Goal: Information Seeking & Learning: Check status

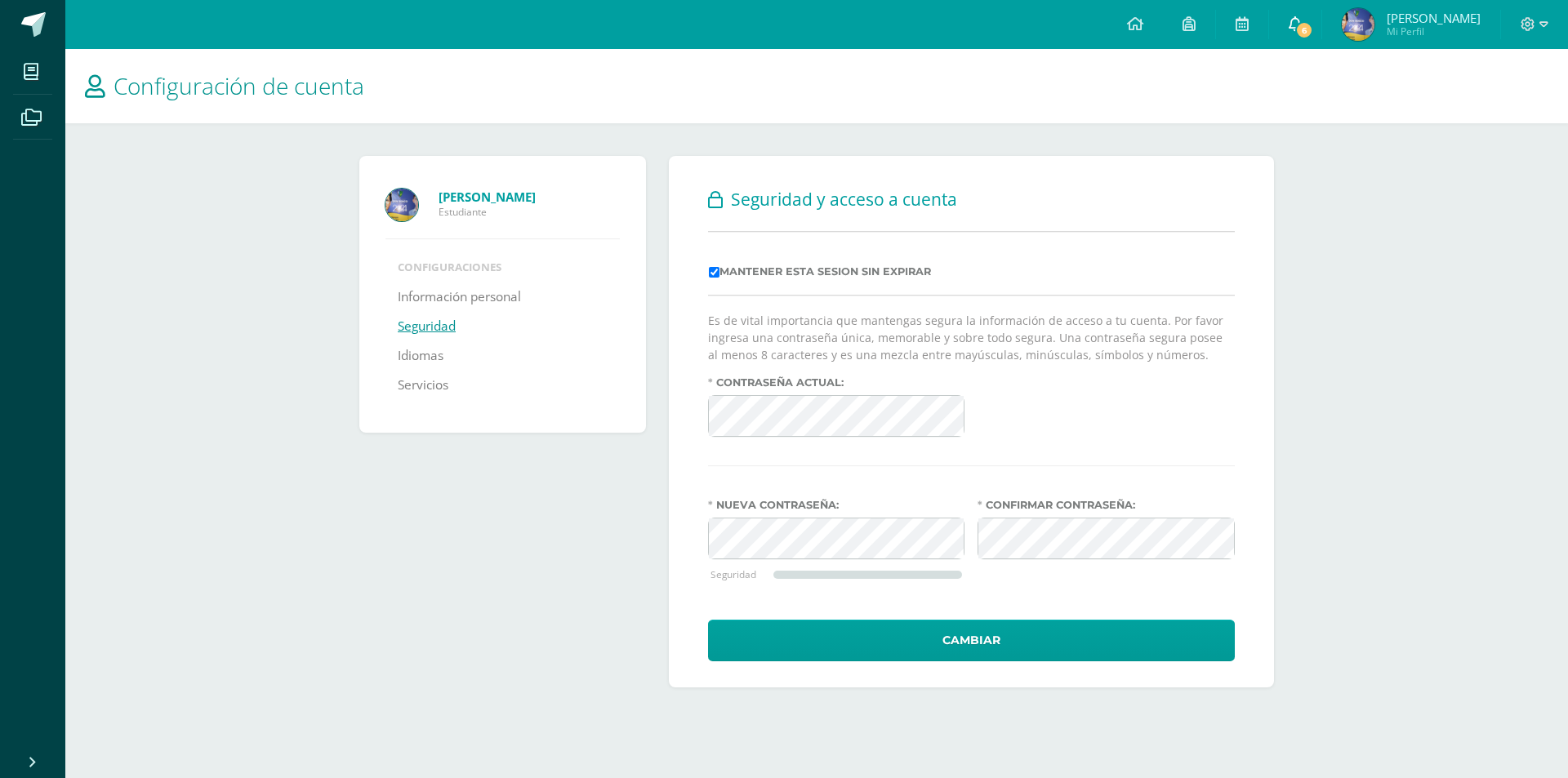
click at [1301, 18] on icon at bounding box center [1295, 24] width 13 height 15
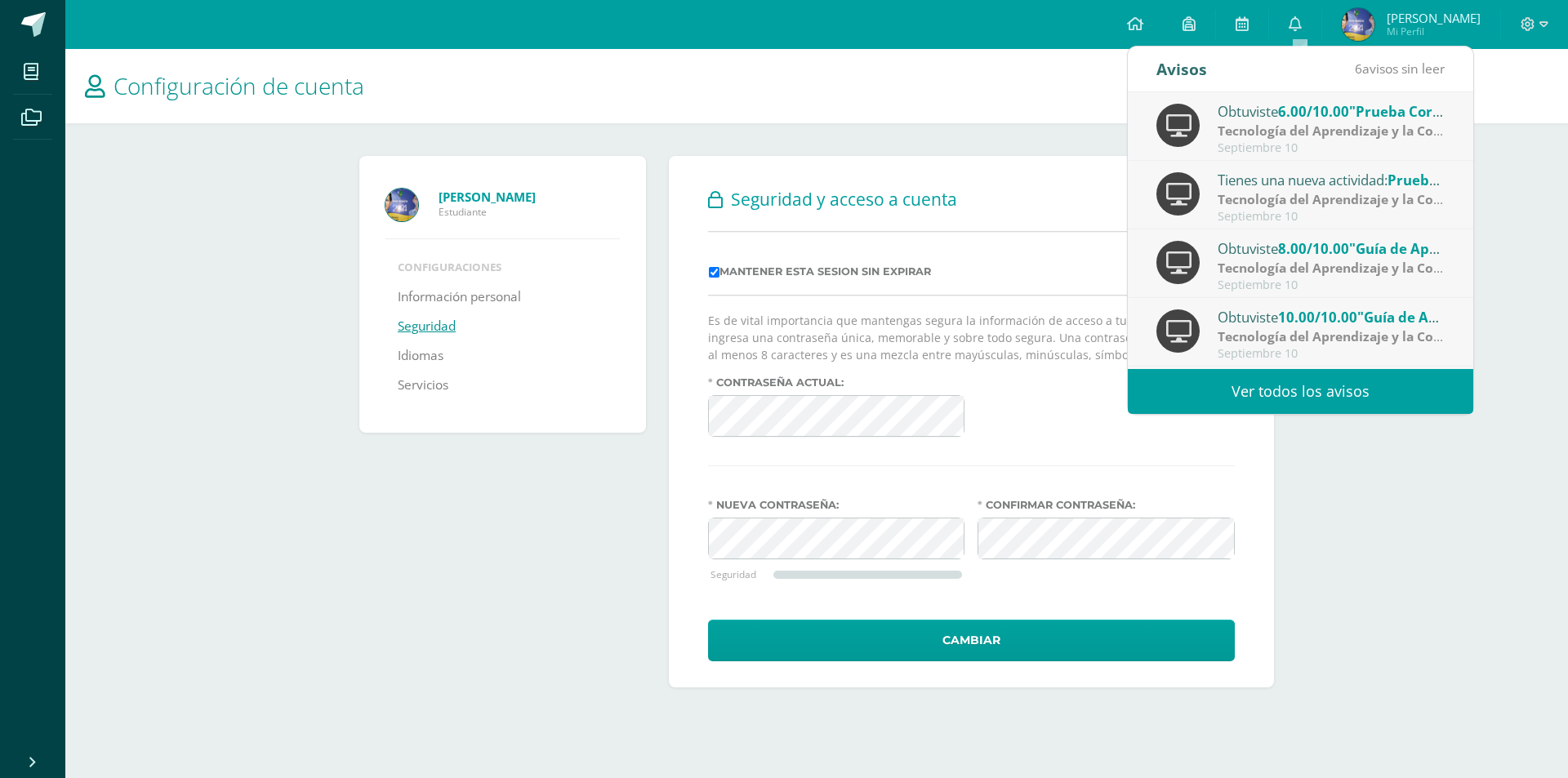
click at [1264, 402] on link "Ver todos los avisos" at bounding box center [1300, 391] width 346 height 45
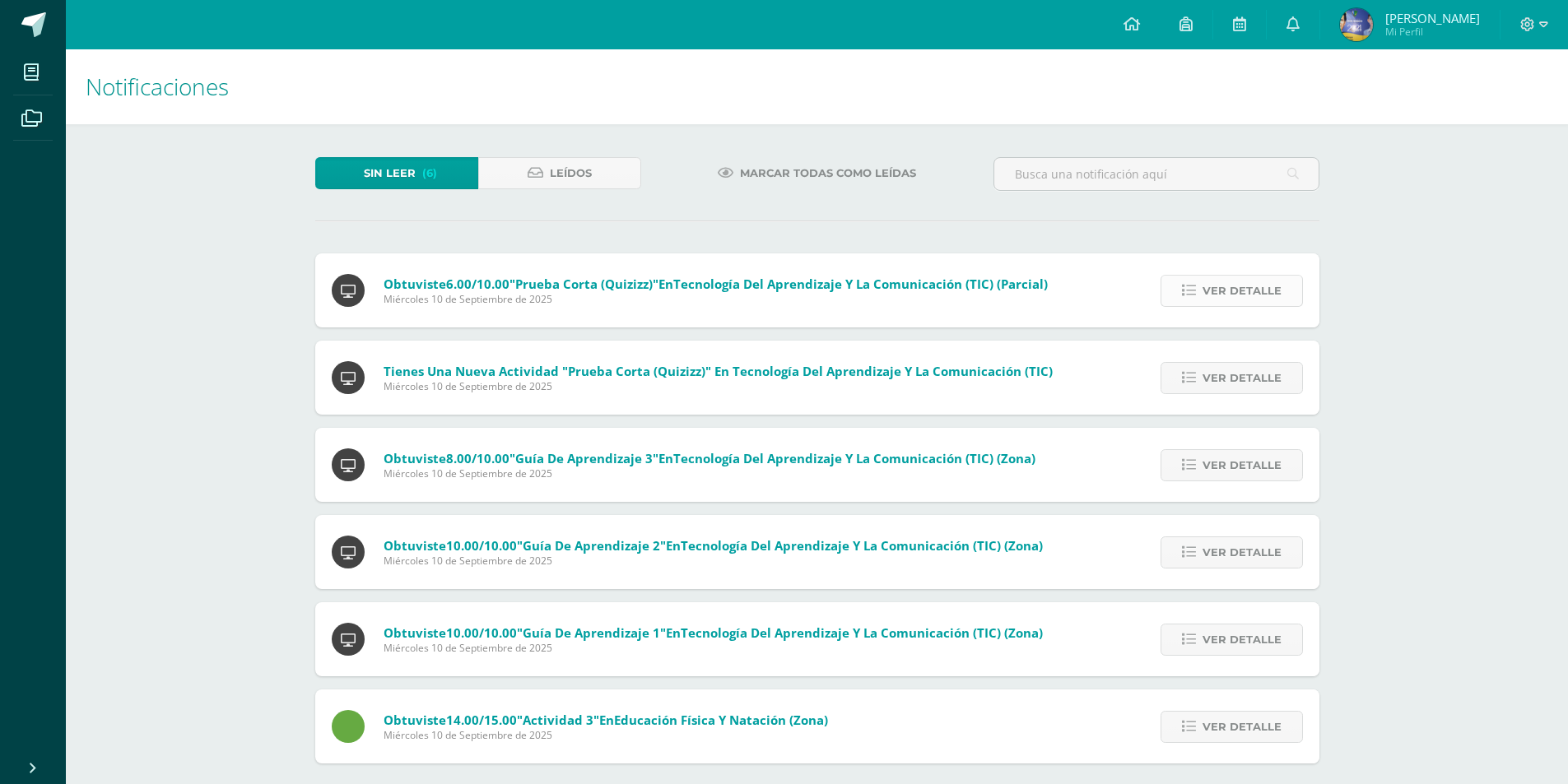
click at [1234, 295] on span "Ver detalle" at bounding box center [1242, 291] width 79 height 31
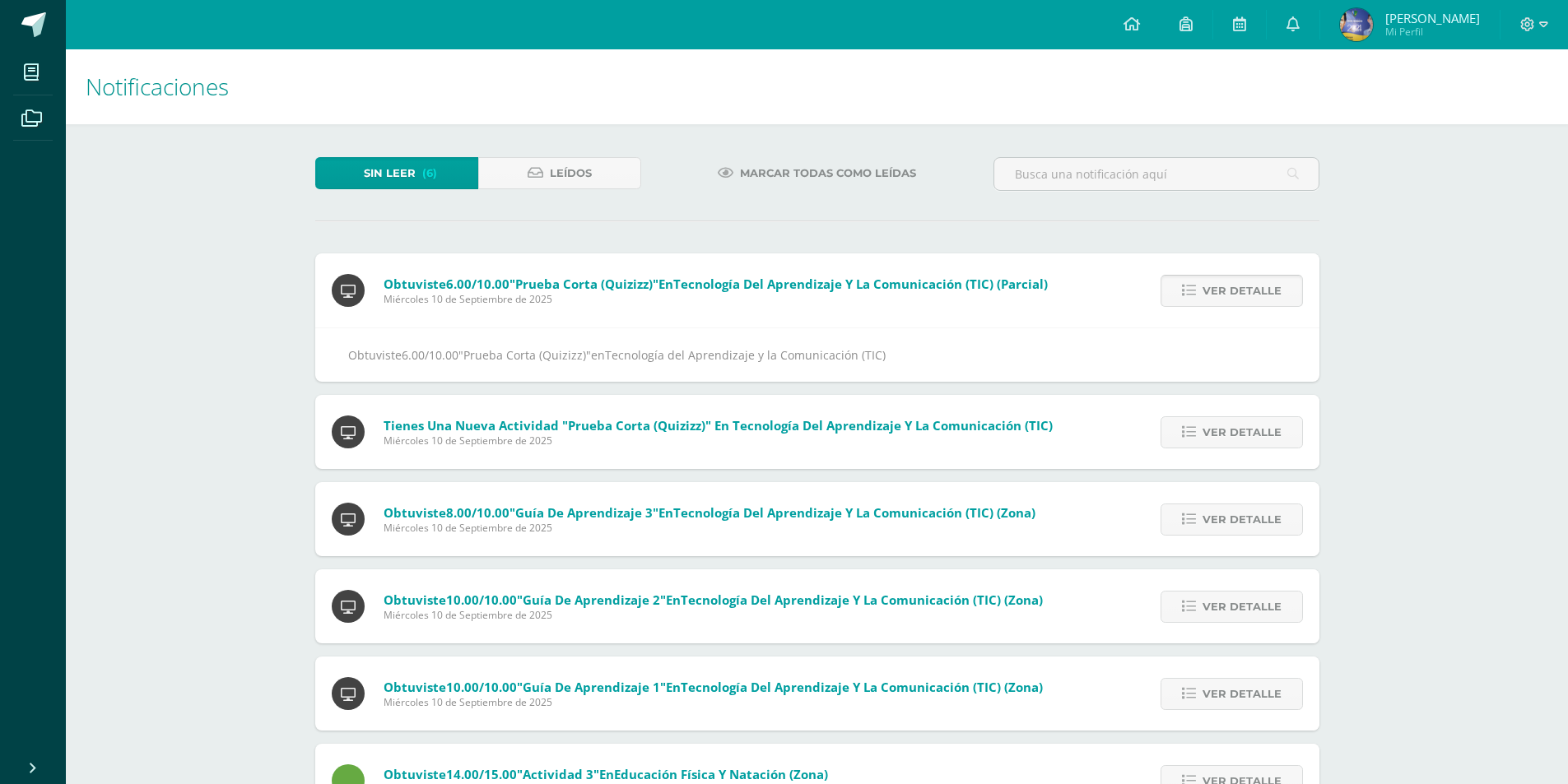
click at [1234, 295] on span "Ver detalle" at bounding box center [1242, 291] width 79 height 31
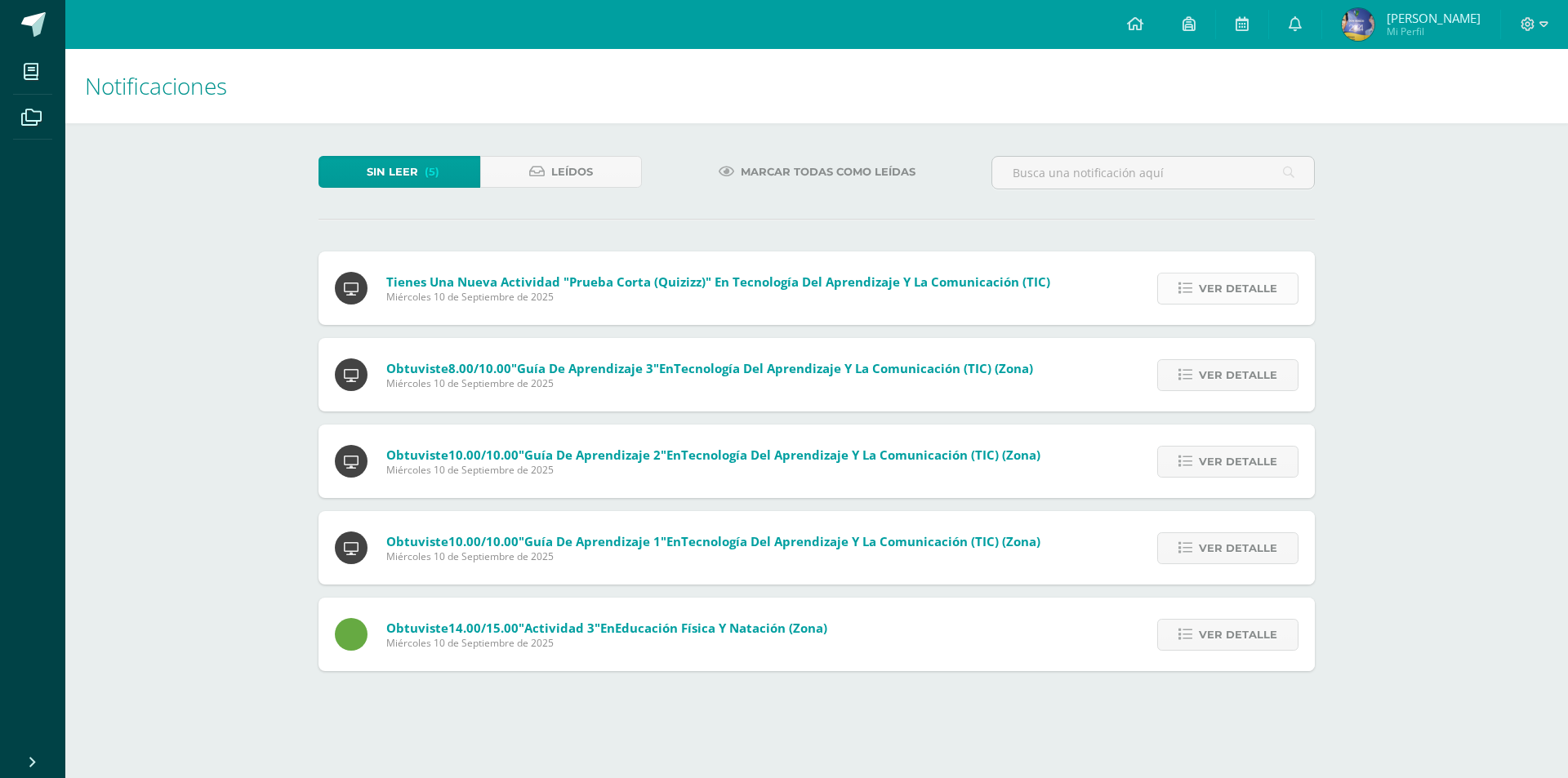
click at [1224, 292] on span "Ver detalle" at bounding box center [1238, 289] width 79 height 31
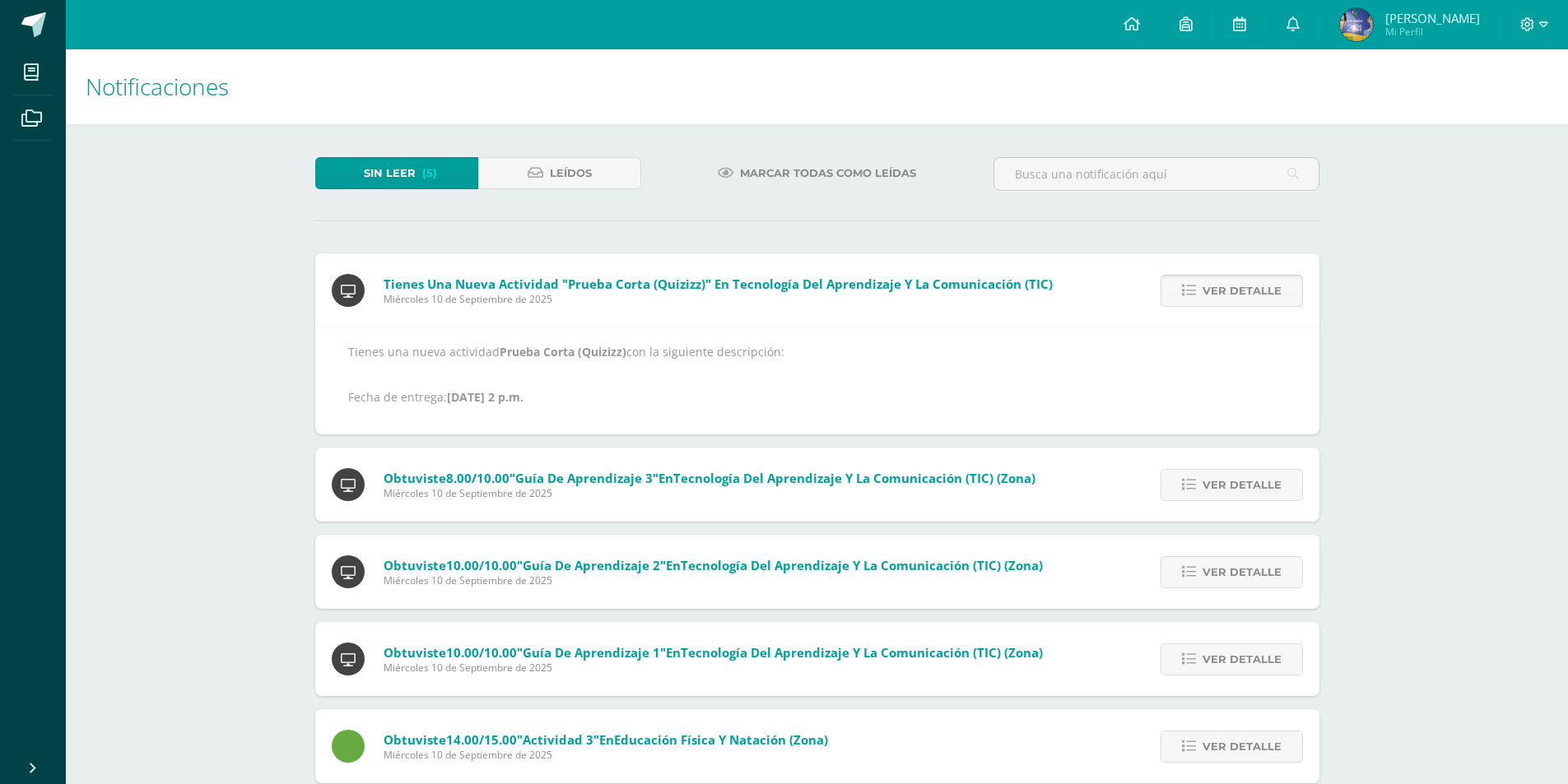
click at [1234, 295] on span "Ver detalle" at bounding box center [1242, 291] width 79 height 31
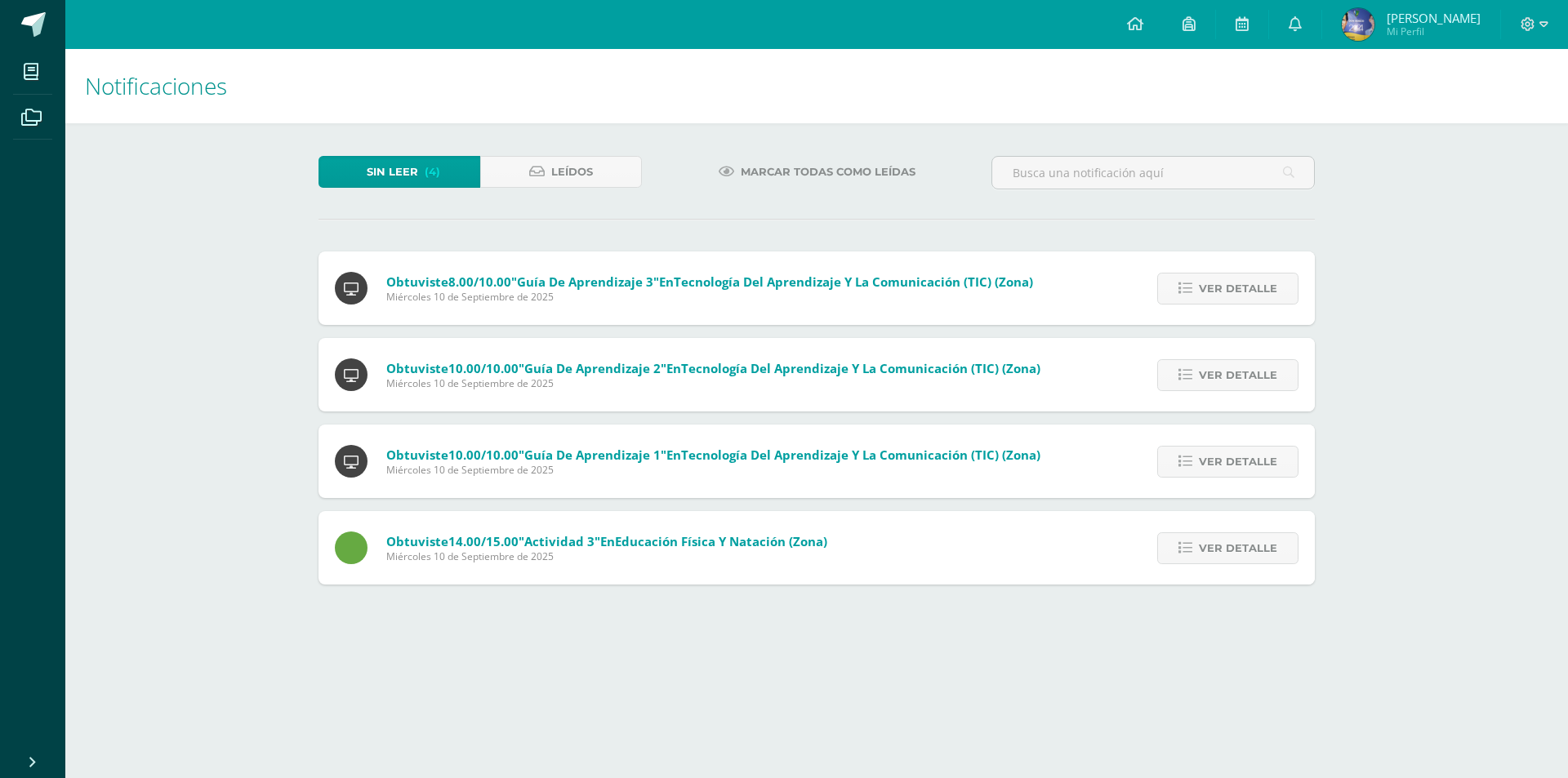
click at [1224, 292] on span "Ver detalle" at bounding box center [1238, 289] width 79 height 31
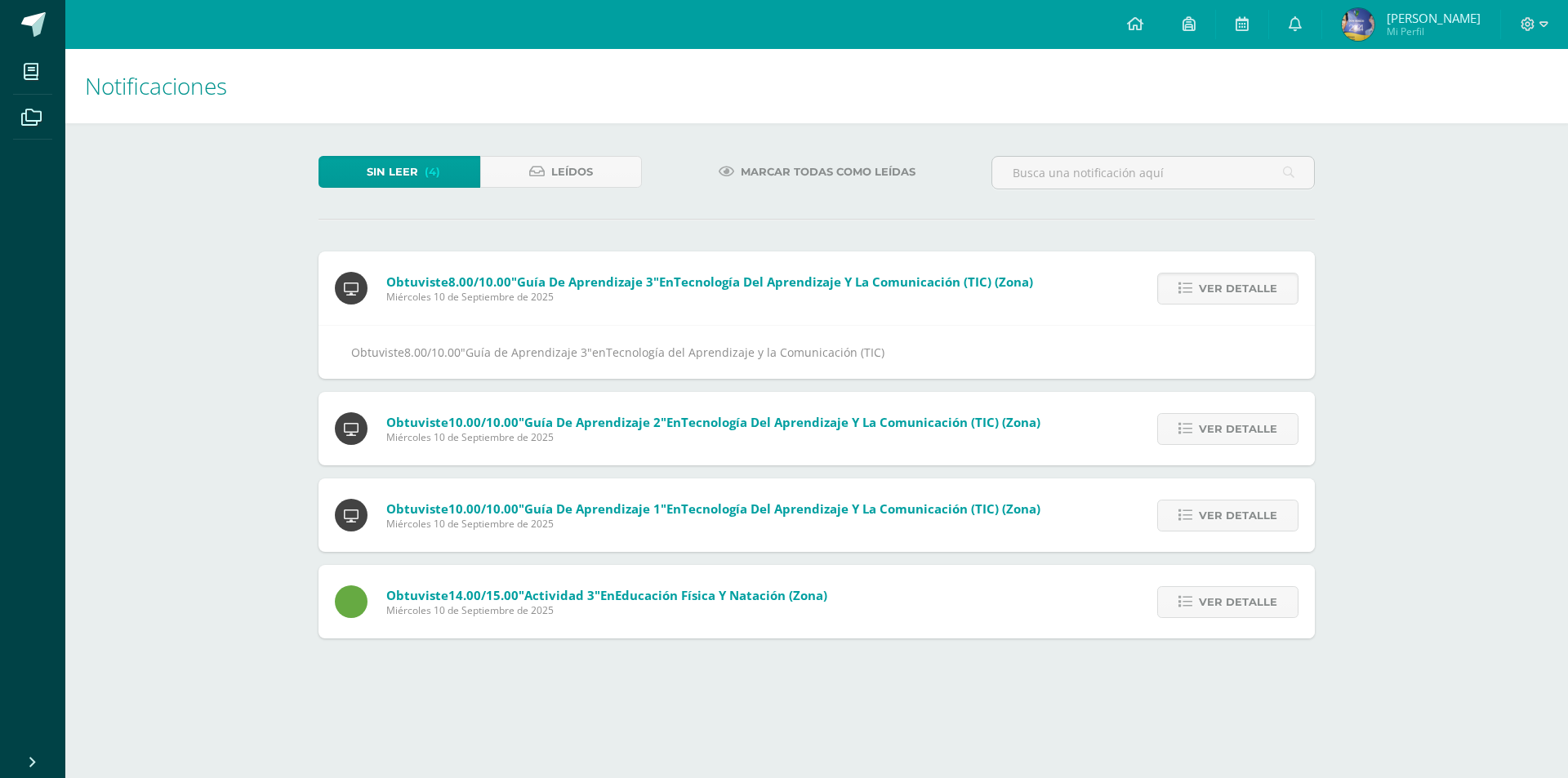
click at [1224, 292] on span "Ver detalle" at bounding box center [1238, 289] width 79 height 31
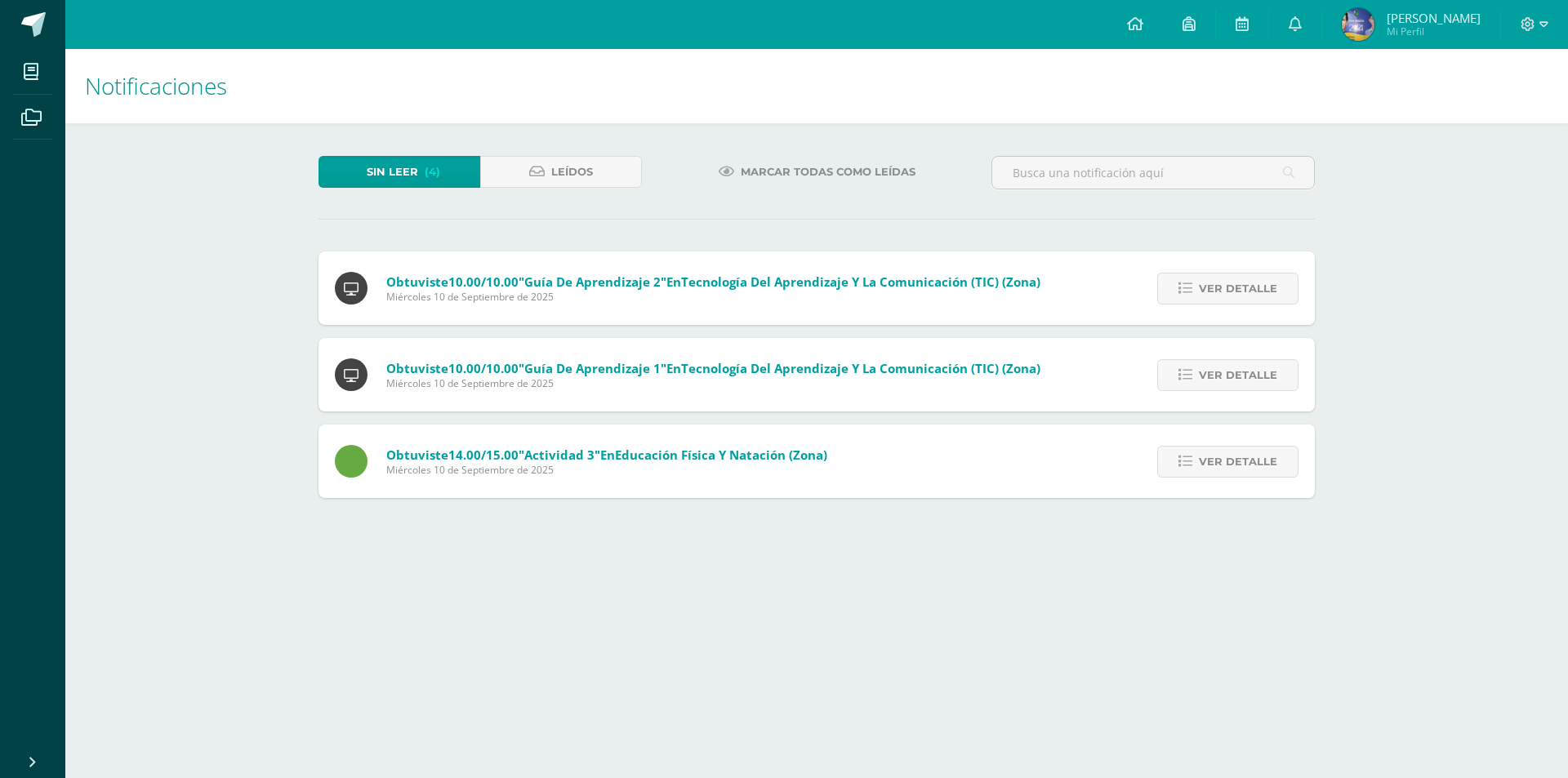
click at [1224, 292] on span "Ver detalle" at bounding box center [1238, 289] width 79 height 31
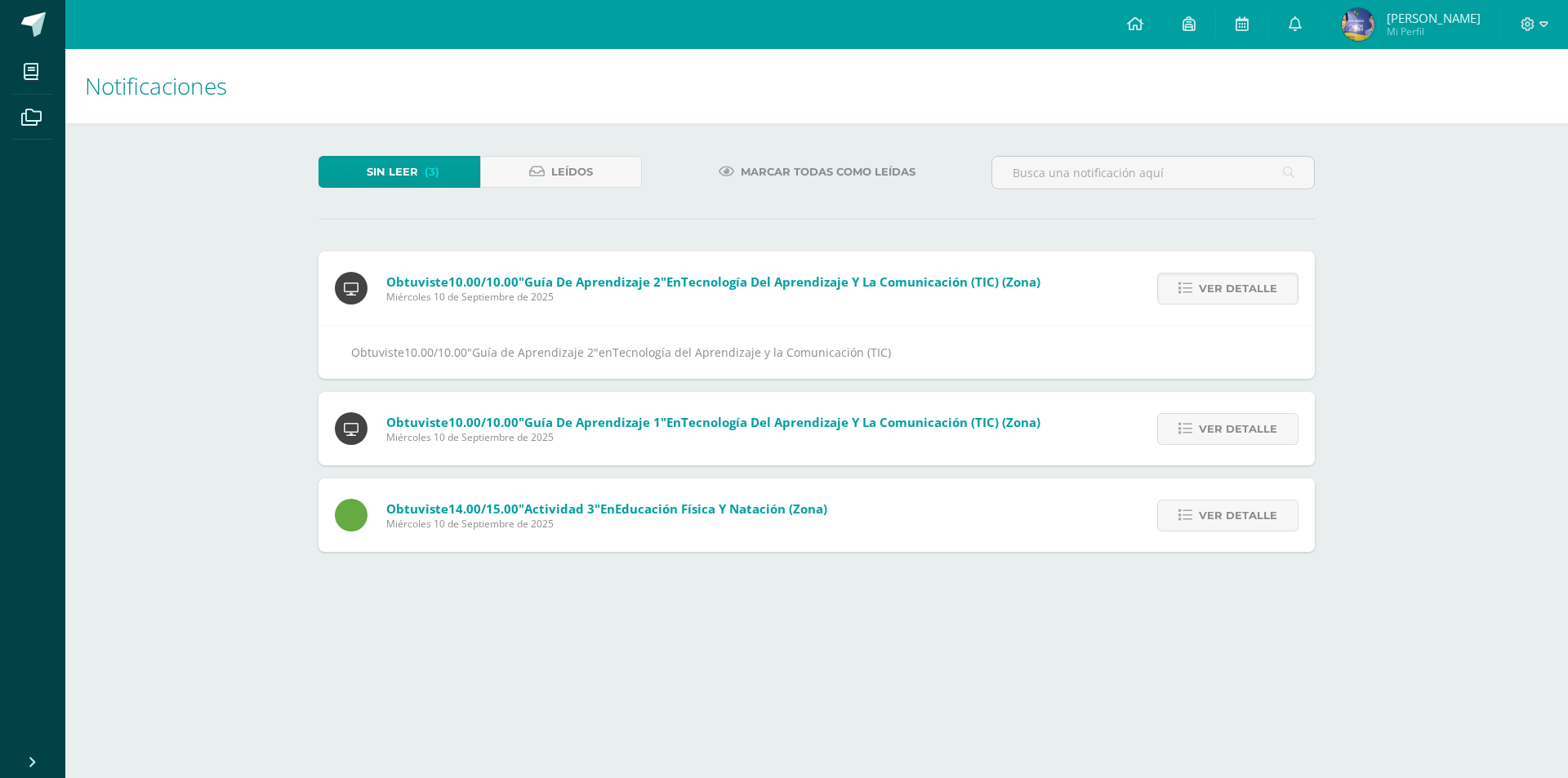
click at [1224, 292] on span "Ver detalle" at bounding box center [1238, 289] width 79 height 31
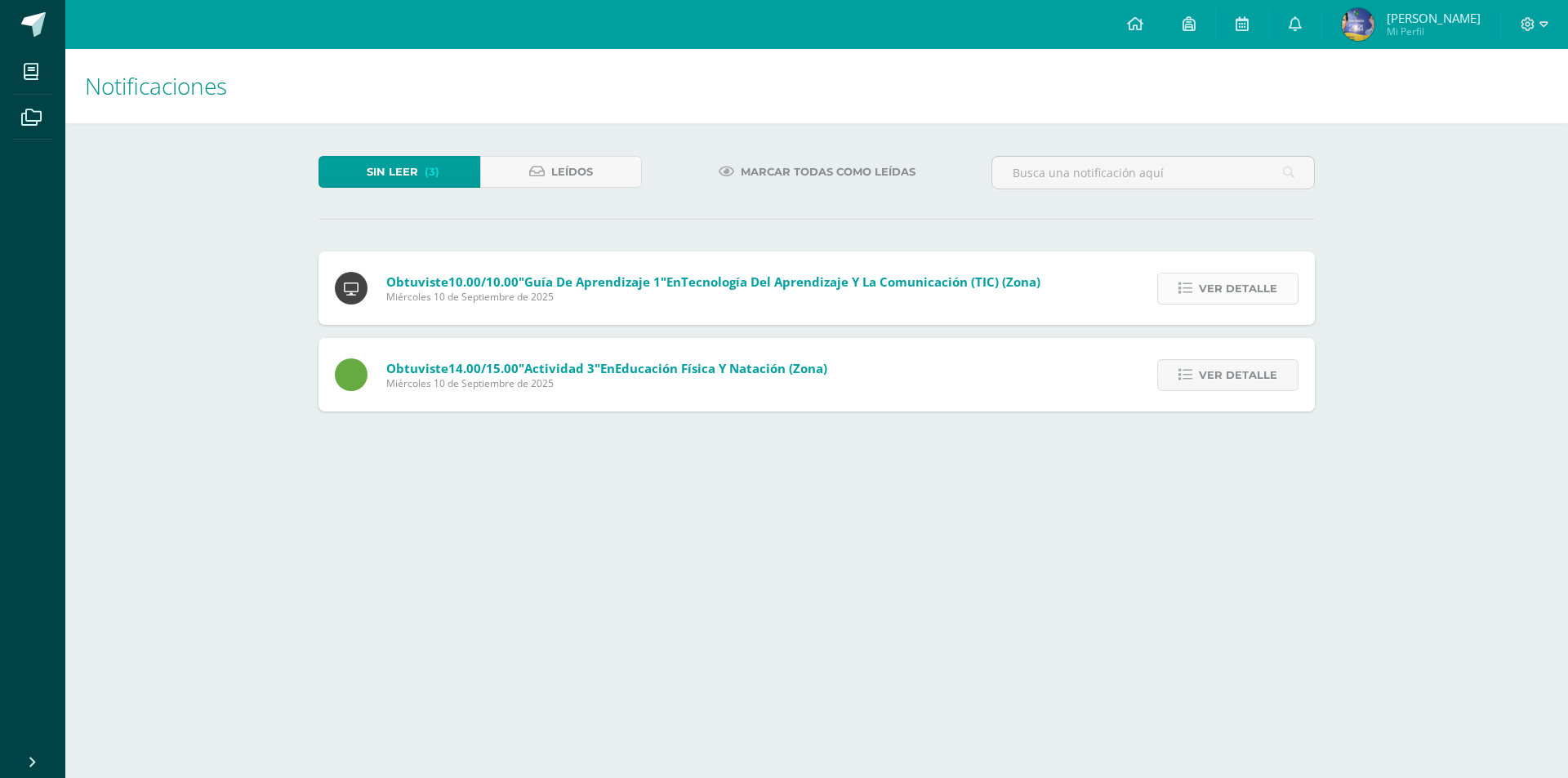
click at [1224, 291] on span "Ver detalle" at bounding box center [1238, 289] width 79 height 31
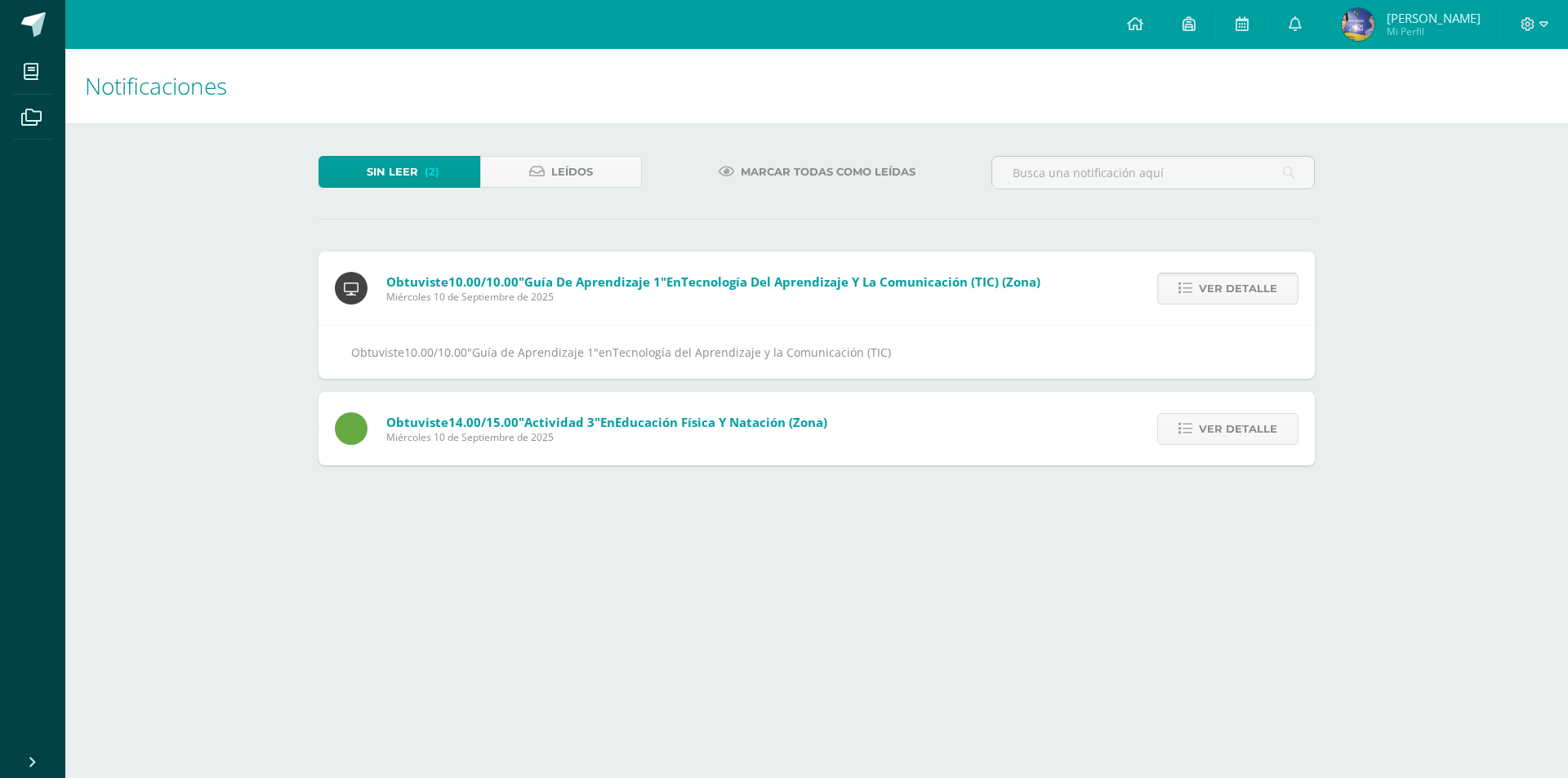
click at [1224, 291] on span "Ver detalle" at bounding box center [1238, 289] width 79 height 31
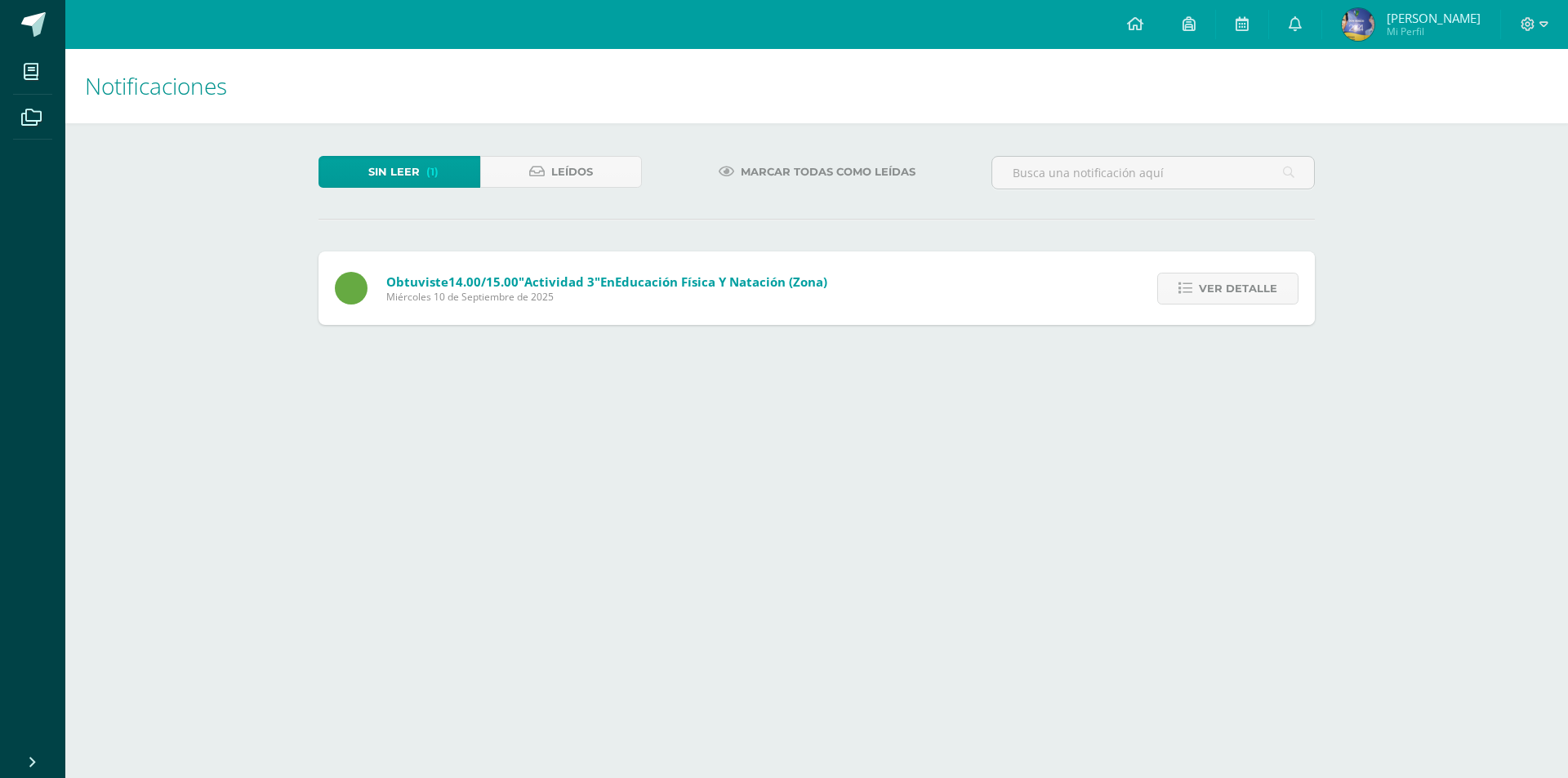
click at [1224, 291] on span "Ver detalle" at bounding box center [1238, 289] width 79 height 31
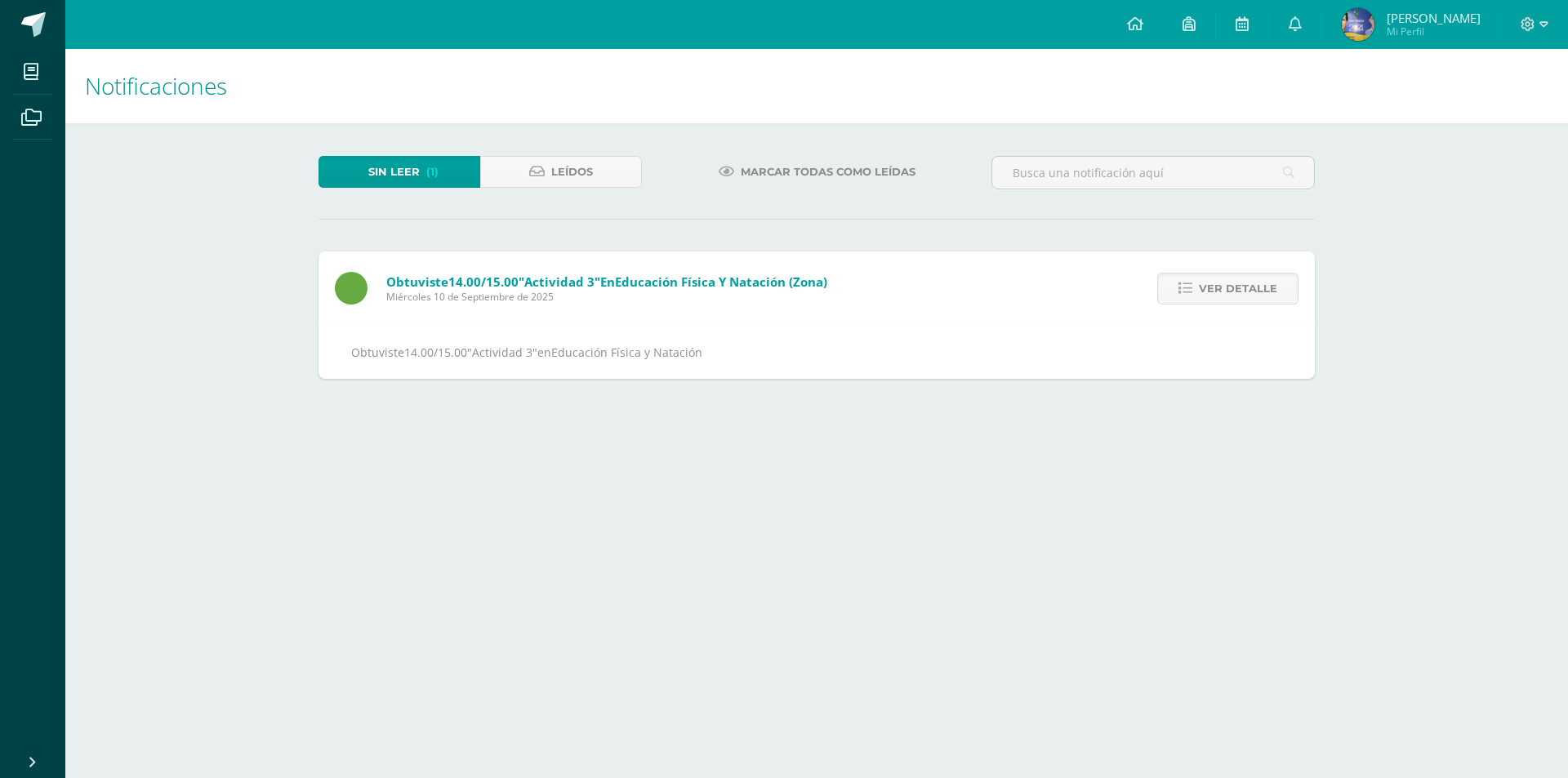
click at [1224, 291] on span "Ver detalle" at bounding box center [1238, 289] width 79 height 31
